Goal: Task Accomplishment & Management: Manage account settings

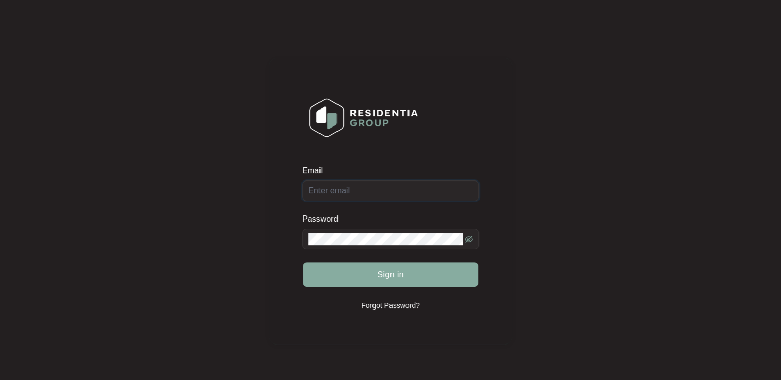
type input "[EMAIL_ADDRESS][DOMAIN_NAME]"
drag, startPoint x: 399, startPoint y: 274, endPoint x: 405, endPoint y: 277, distance: 6.4
click at [401, 282] on button "Sign in" at bounding box center [390, 274] width 176 height 25
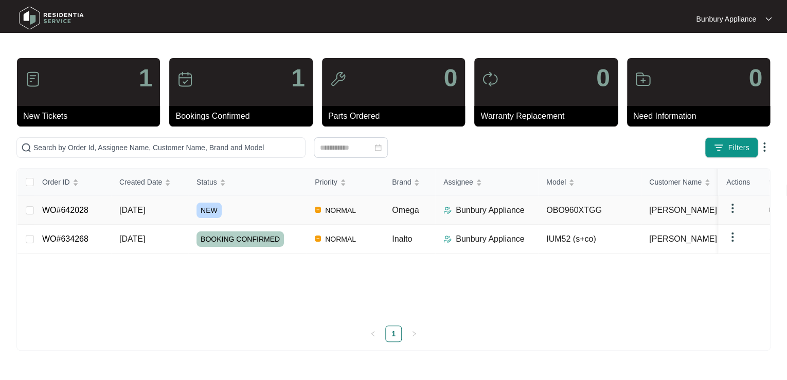
click at [729, 210] on img at bounding box center [732, 208] width 12 height 12
click at [588, 209] on td "OBO960XTGG" at bounding box center [589, 210] width 103 height 29
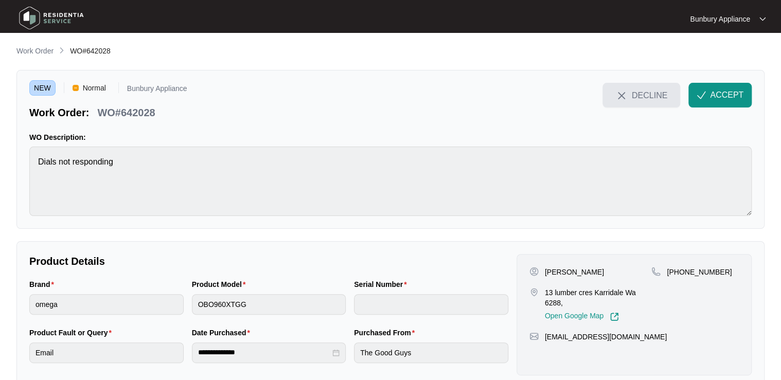
click at [644, 99] on span "DECLINE" at bounding box center [648, 94] width 35 height 11
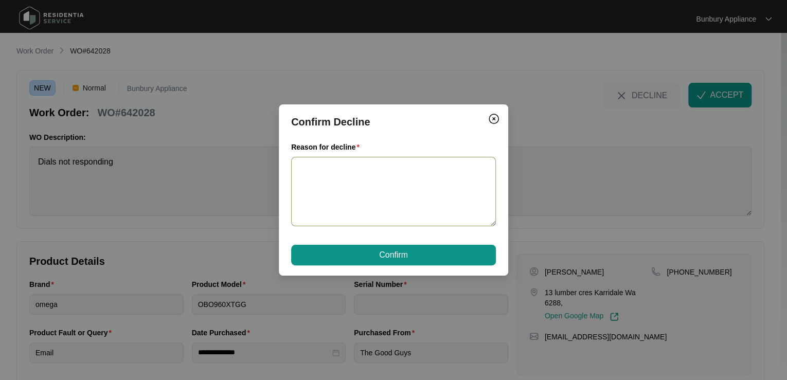
click at [448, 176] on textarea "Reason for decline" at bounding box center [393, 191] width 205 height 69
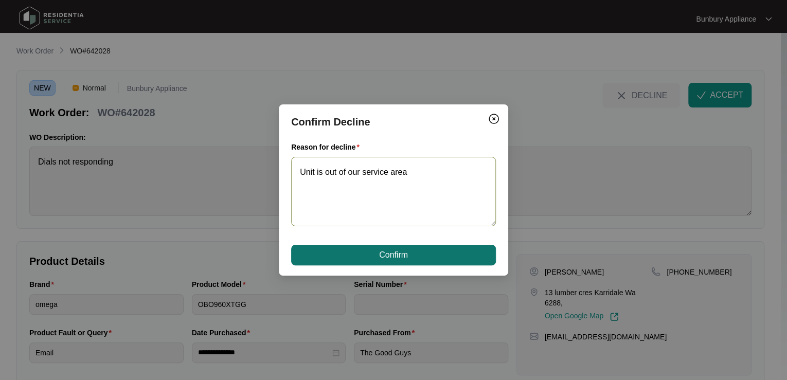
type textarea "Unit is out of our service area"
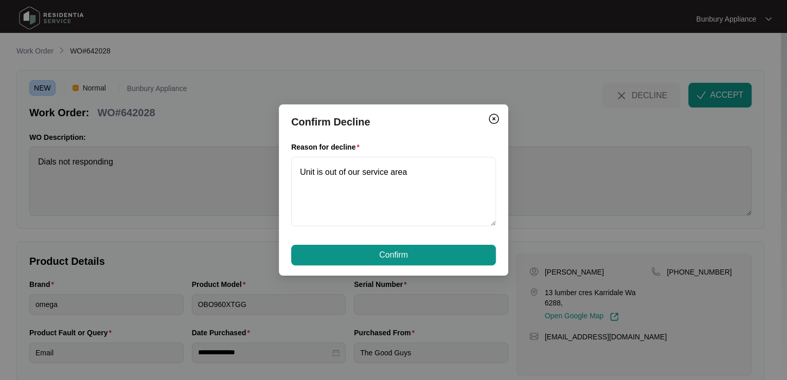
click at [411, 251] on button "Confirm" at bounding box center [393, 255] width 205 height 21
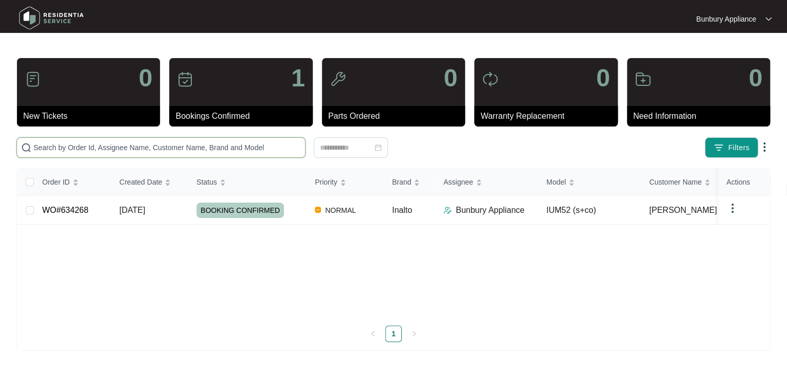
click at [200, 146] on input "text" at bounding box center [166, 147] width 267 height 11
type input "621382"
